Goal: Navigation & Orientation: Find specific page/section

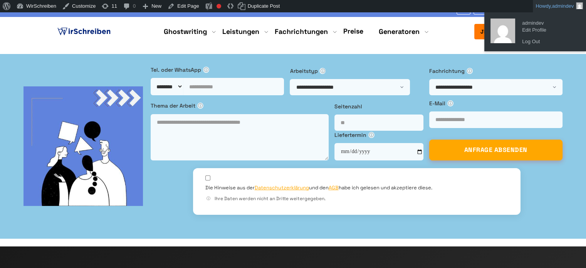
click at [557, 6] on span "admindev" at bounding box center [564, 6] width 22 height 6
click at [534, 41] on link "Log Out" at bounding box center [550, 42] width 62 height 10
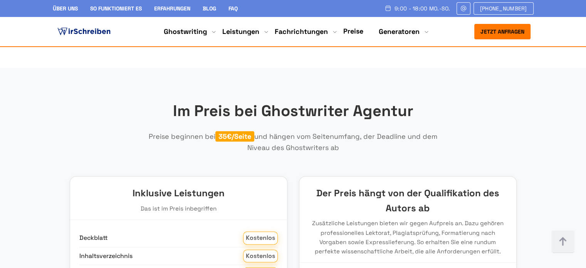
scroll to position [925, 0]
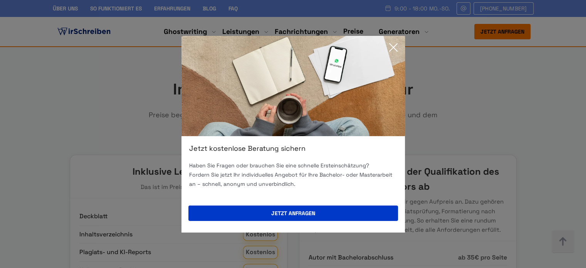
click at [396, 41] on icon at bounding box center [393, 47] width 15 height 15
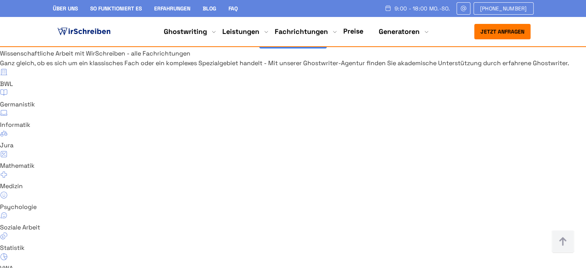
scroll to position [5056, 0]
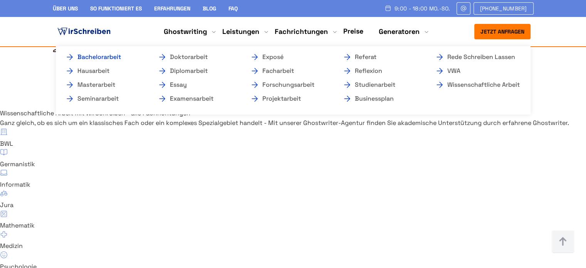
click at [101, 53] on link "Bachelorarbeit" at bounding box center [103, 56] width 77 height 9
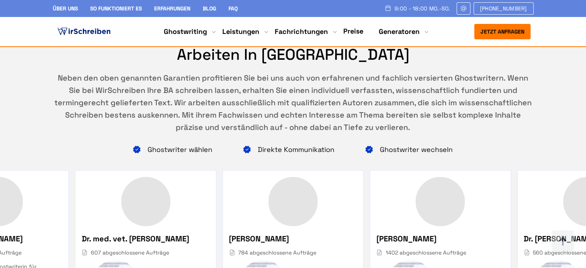
scroll to position [4707, 0]
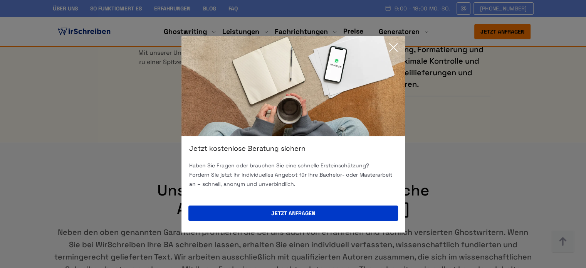
click at [395, 40] on icon at bounding box center [393, 47] width 15 height 15
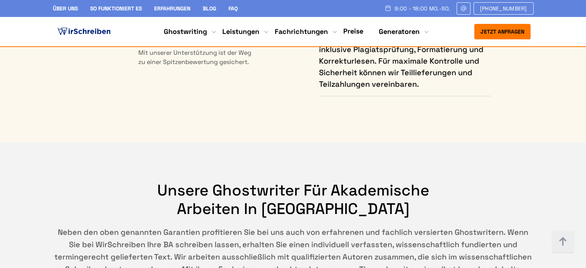
click at [68, 32] on img at bounding box center [84, 32] width 56 height 12
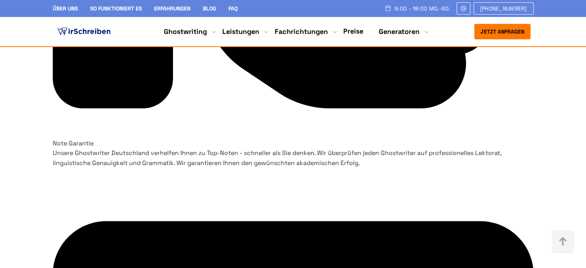
scroll to position [2541, 0]
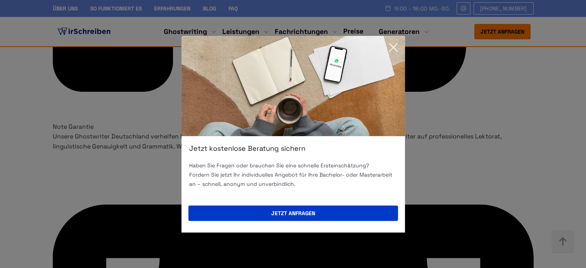
click at [396, 54] on icon at bounding box center [393, 47] width 15 height 15
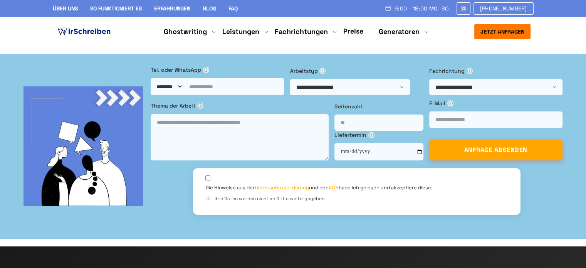
drag, startPoint x: 154, startPoint y: 107, endPoint x: 58, endPoint y: 106, distance: 95.6
copy h1 "[GEOGRAPHIC_DATA]"
